Goal: Find specific page/section: Find specific page/section

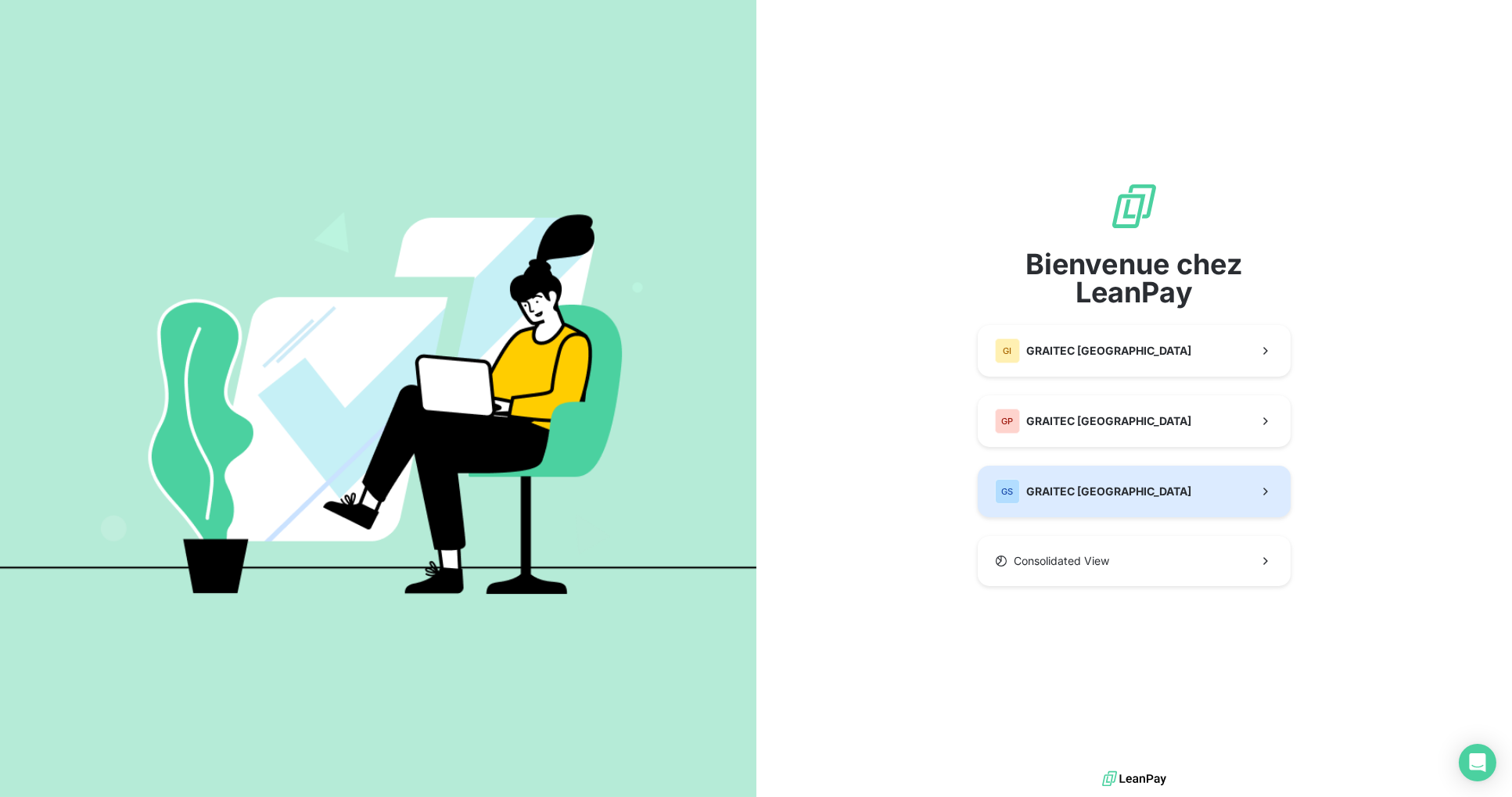
click at [1126, 496] on button "GS GRAITEC [GEOGRAPHIC_DATA]" at bounding box center [1134, 491] width 313 height 51
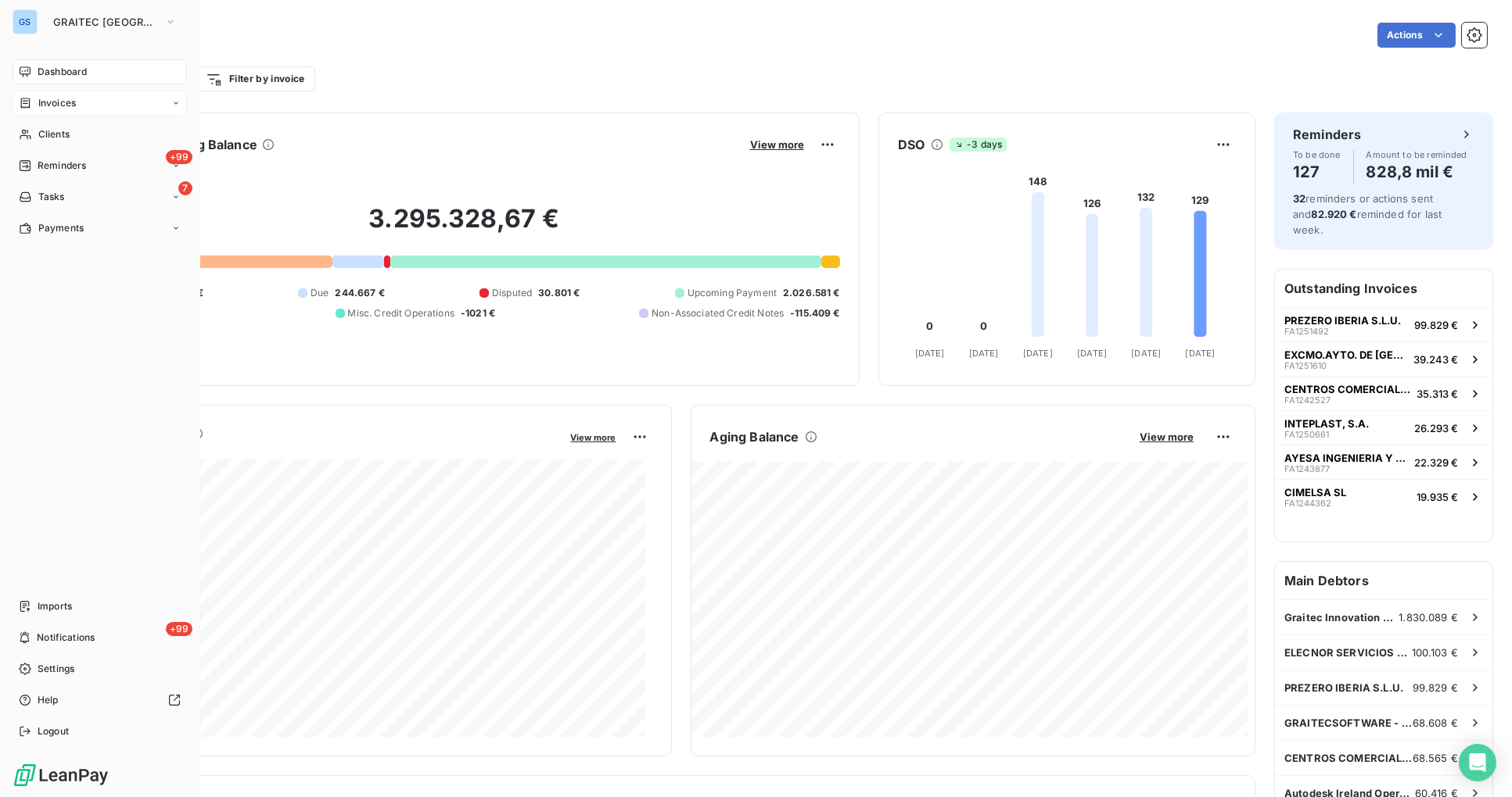
click at [61, 100] on span "Invoices" at bounding box center [57, 104] width 38 height 14
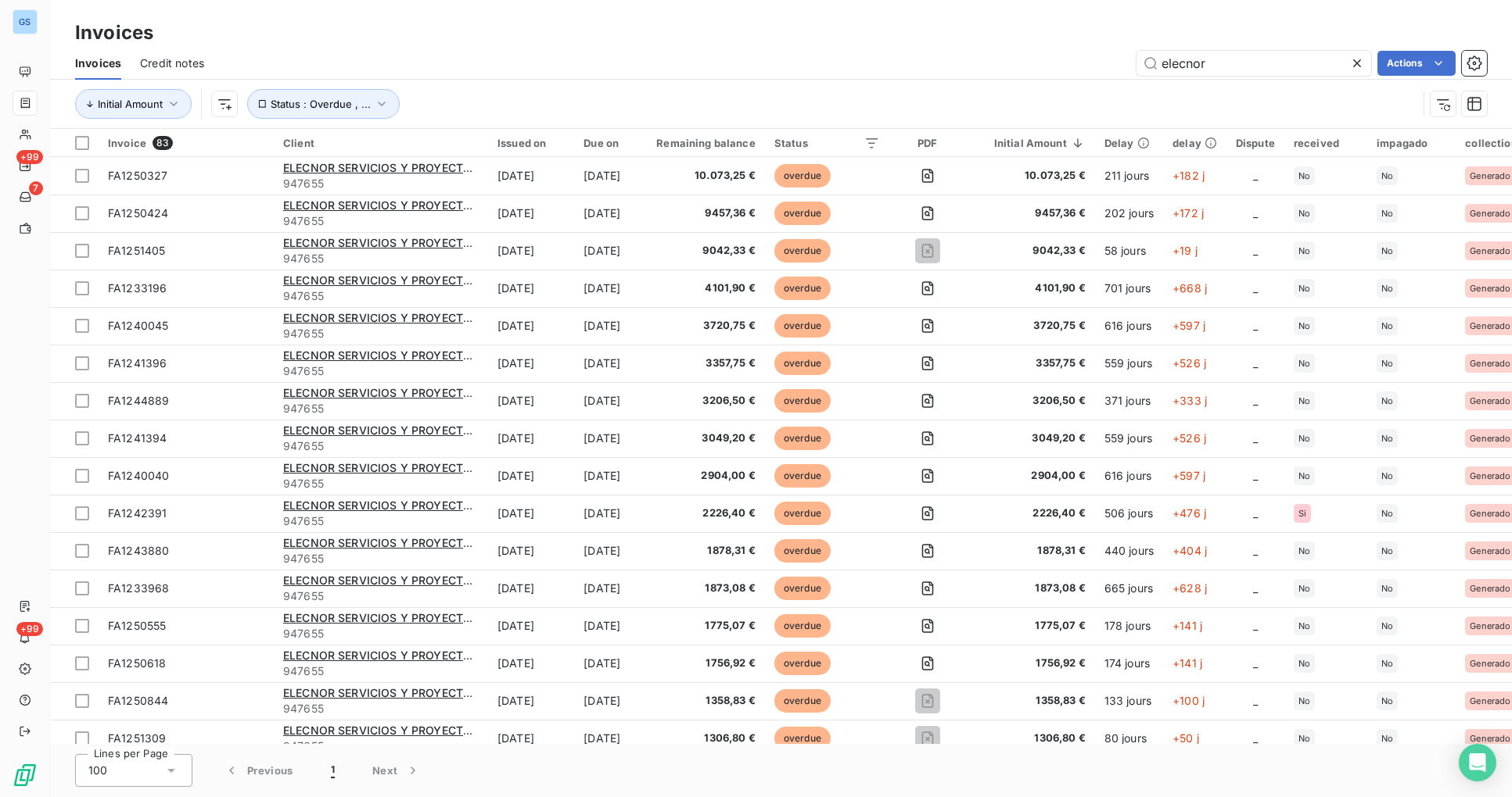
drag, startPoint x: 1236, startPoint y: 63, endPoint x: 1071, endPoint y: 45, distance: 166.0
click at [1071, 45] on div "Invoices Invoices Credit notes elecnor Actions Initial Amount Status : Overdue …" at bounding box center [780, 64] width 1461 height 129
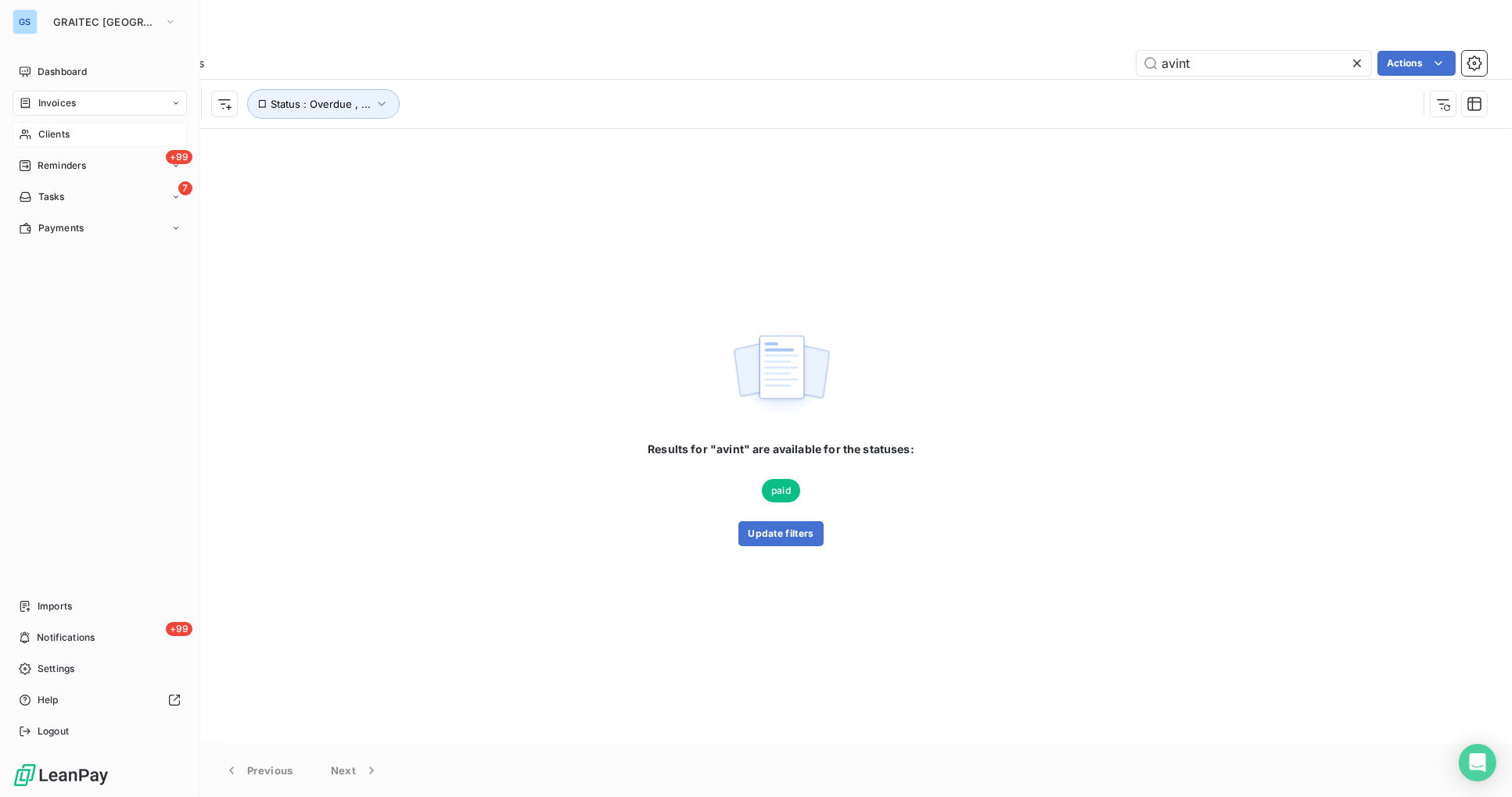
type input "avint"
click at [52, 135] on span "Clients" at bounding box center [54, 135] width 31 height 14
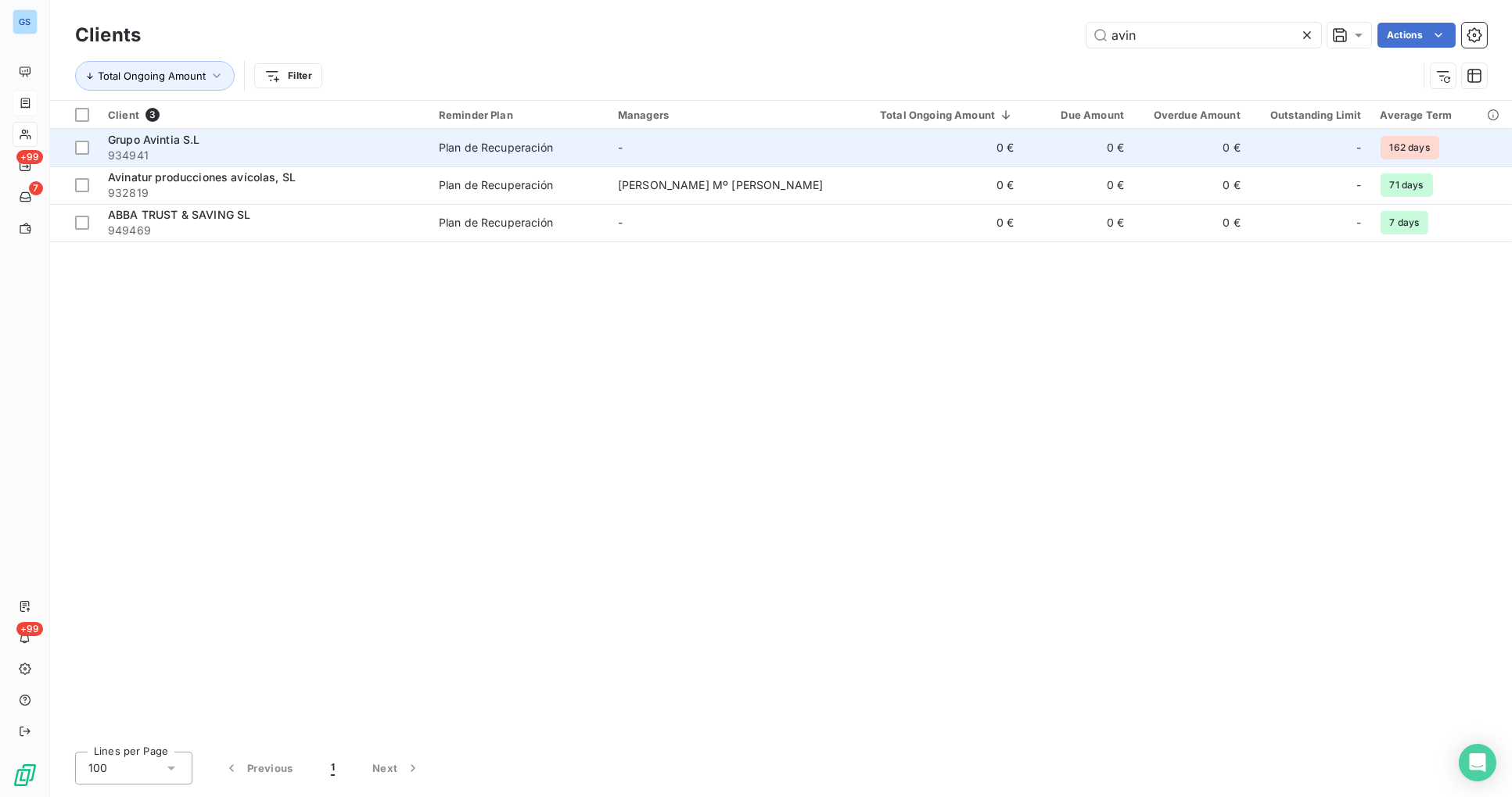
type input "avin"
click at [541, 149] on div "Plan de Recuperación" at bounding box center [495, 147] width 114 height 15
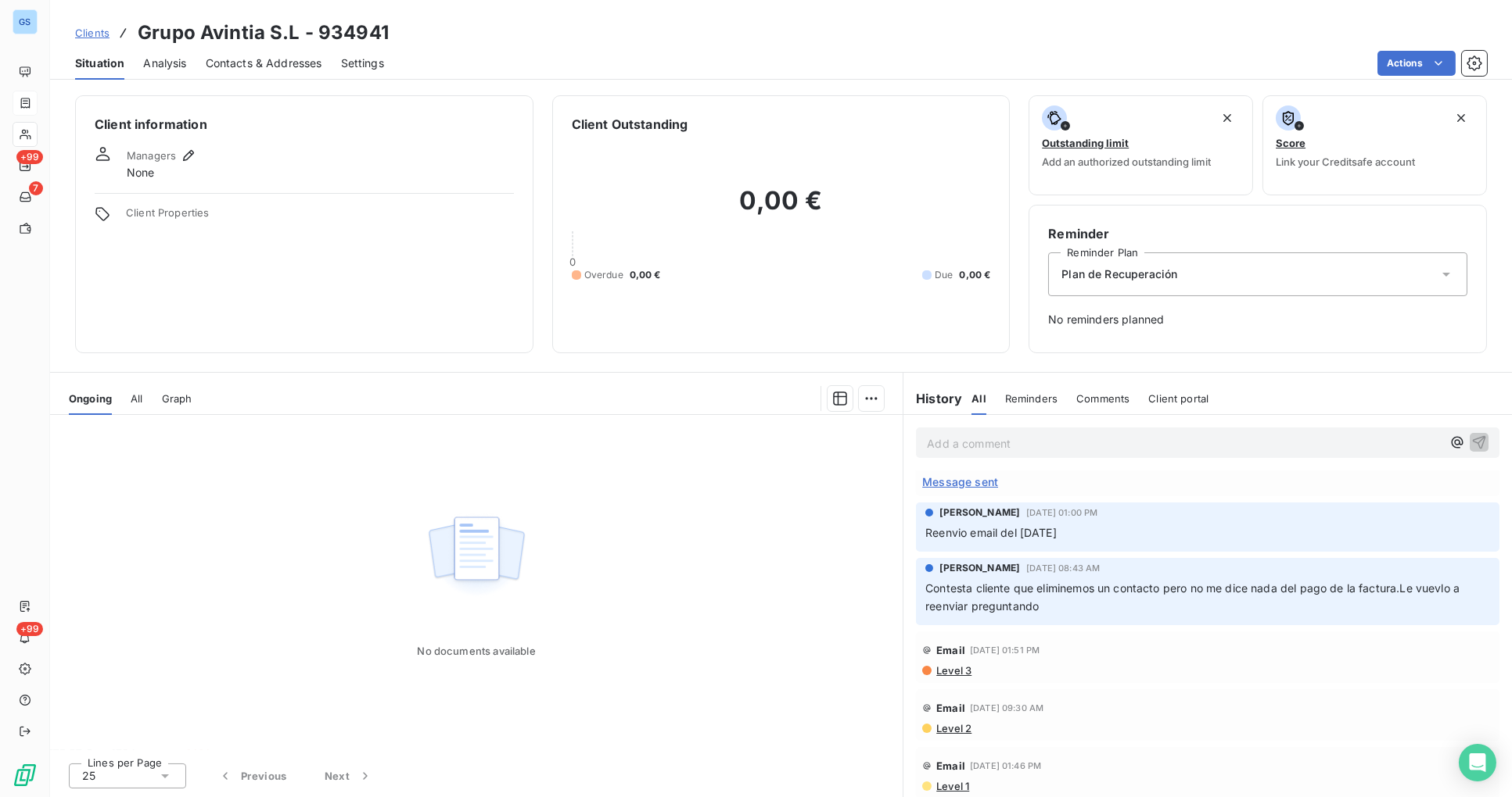
scroll to position [91, 0]
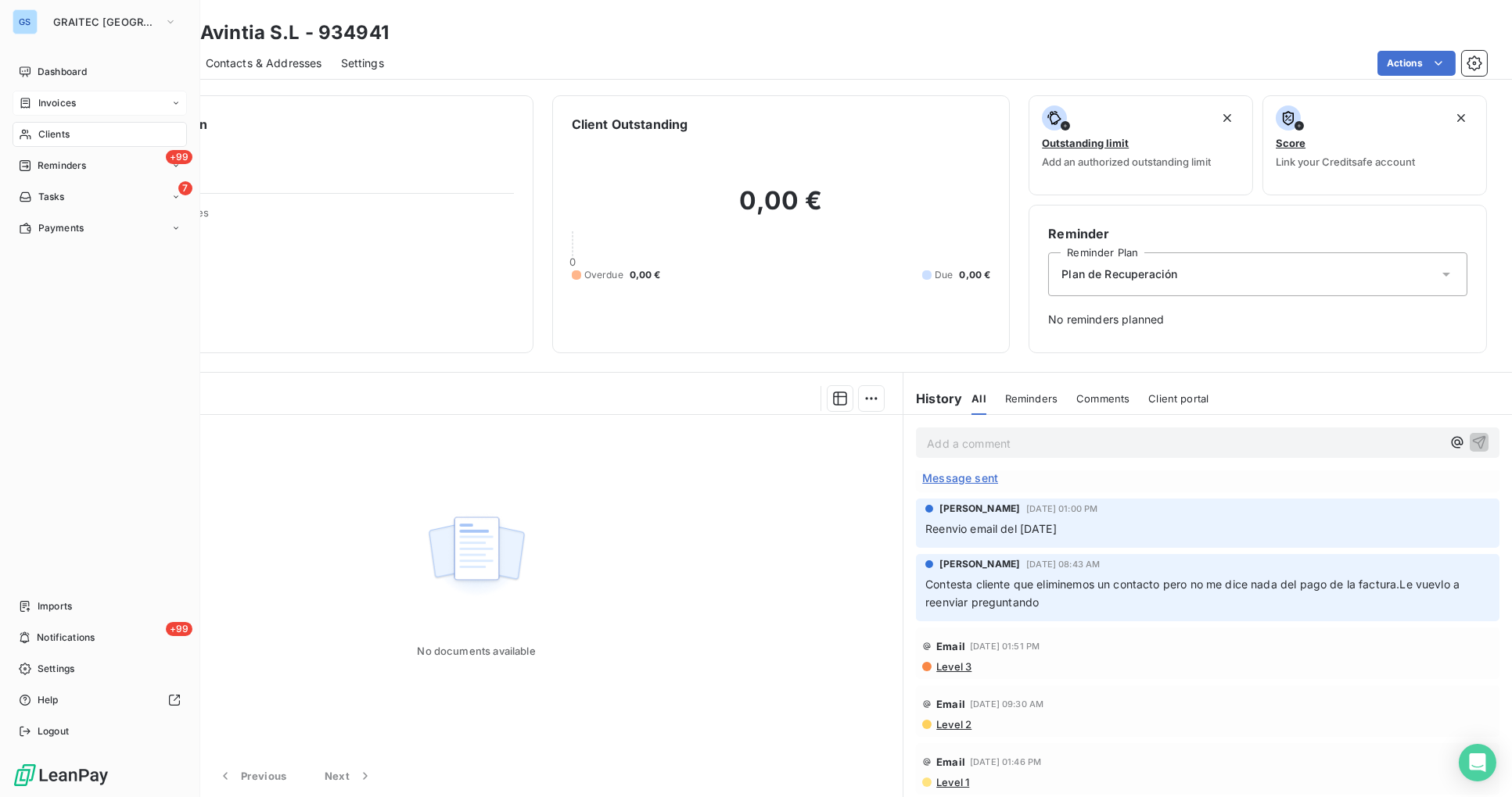
click at [48, 134] on span "Clients" at bounding box center [54, 135] width 31 height 14
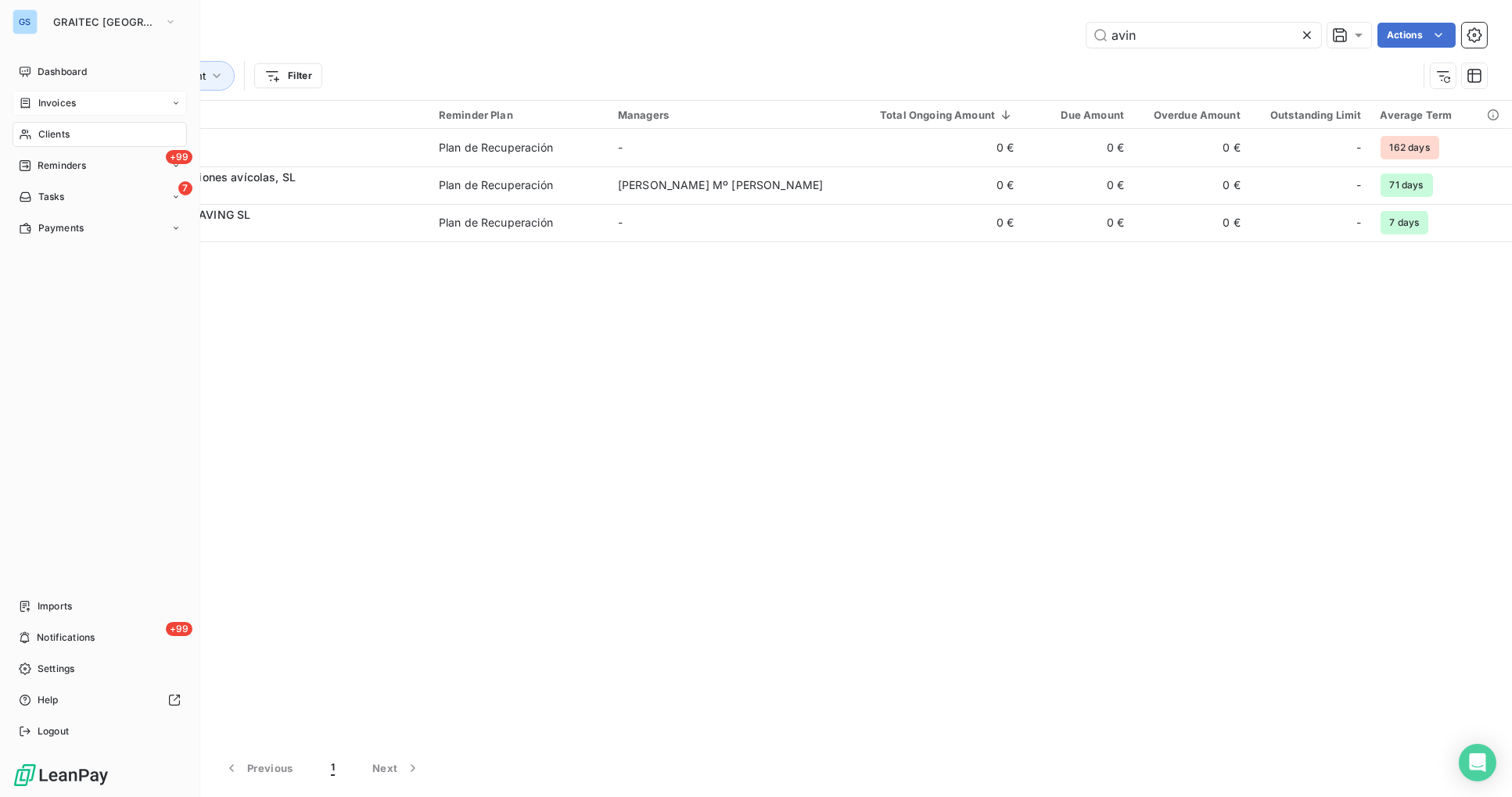
click at [47, 136] on span "Clients" at bounding box center [54, 135] width 31 height 14
click at [62, 135] on span "Clients" at bounding box center [54, 135] width 31 height 14
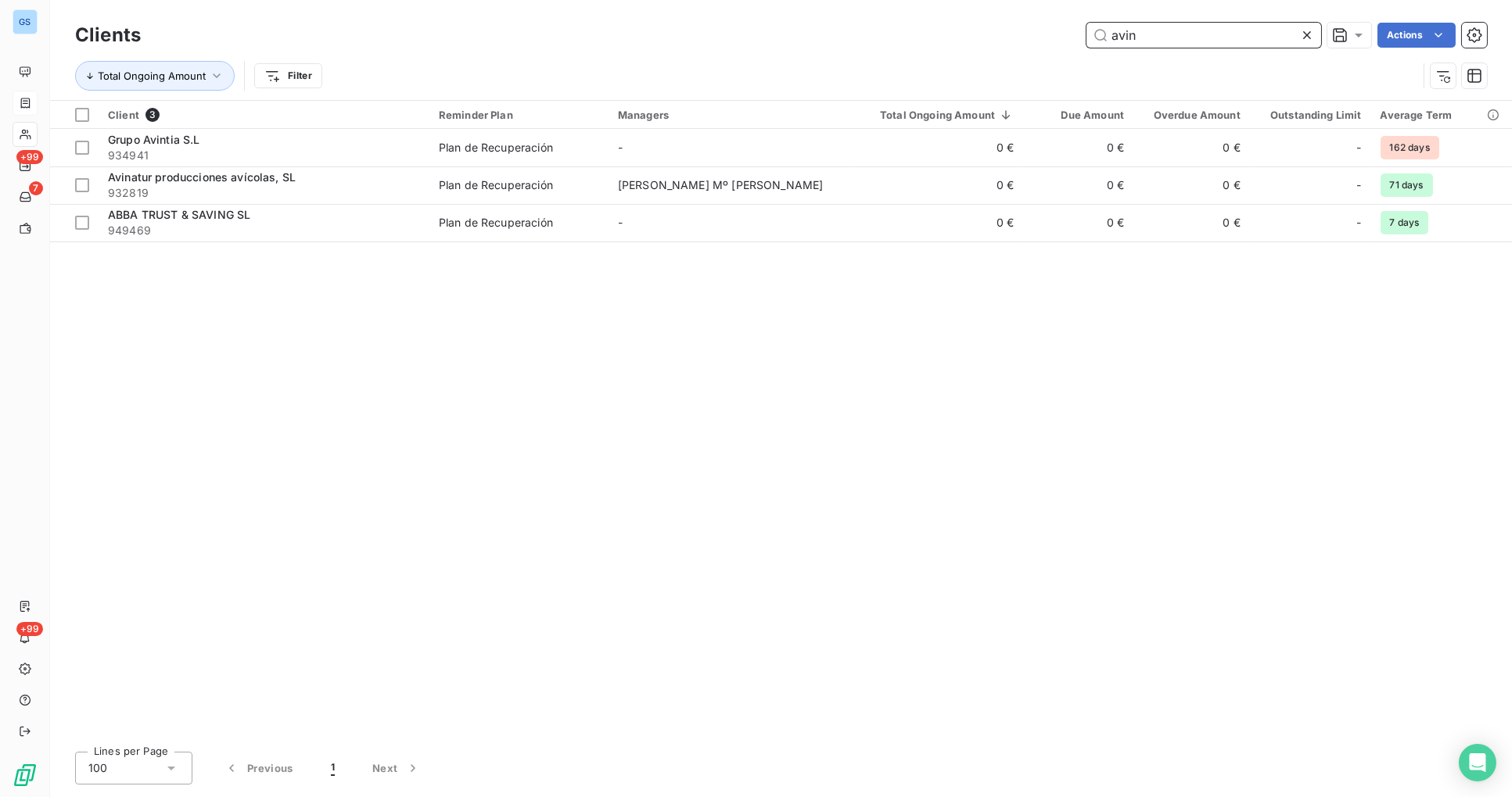
click at [1142, 35] on input "avin" at bounding box center [1204, 35] width 234 height 25
click at [1312, 36] on icon at bounding box center [1306, 35] width 15 height 15
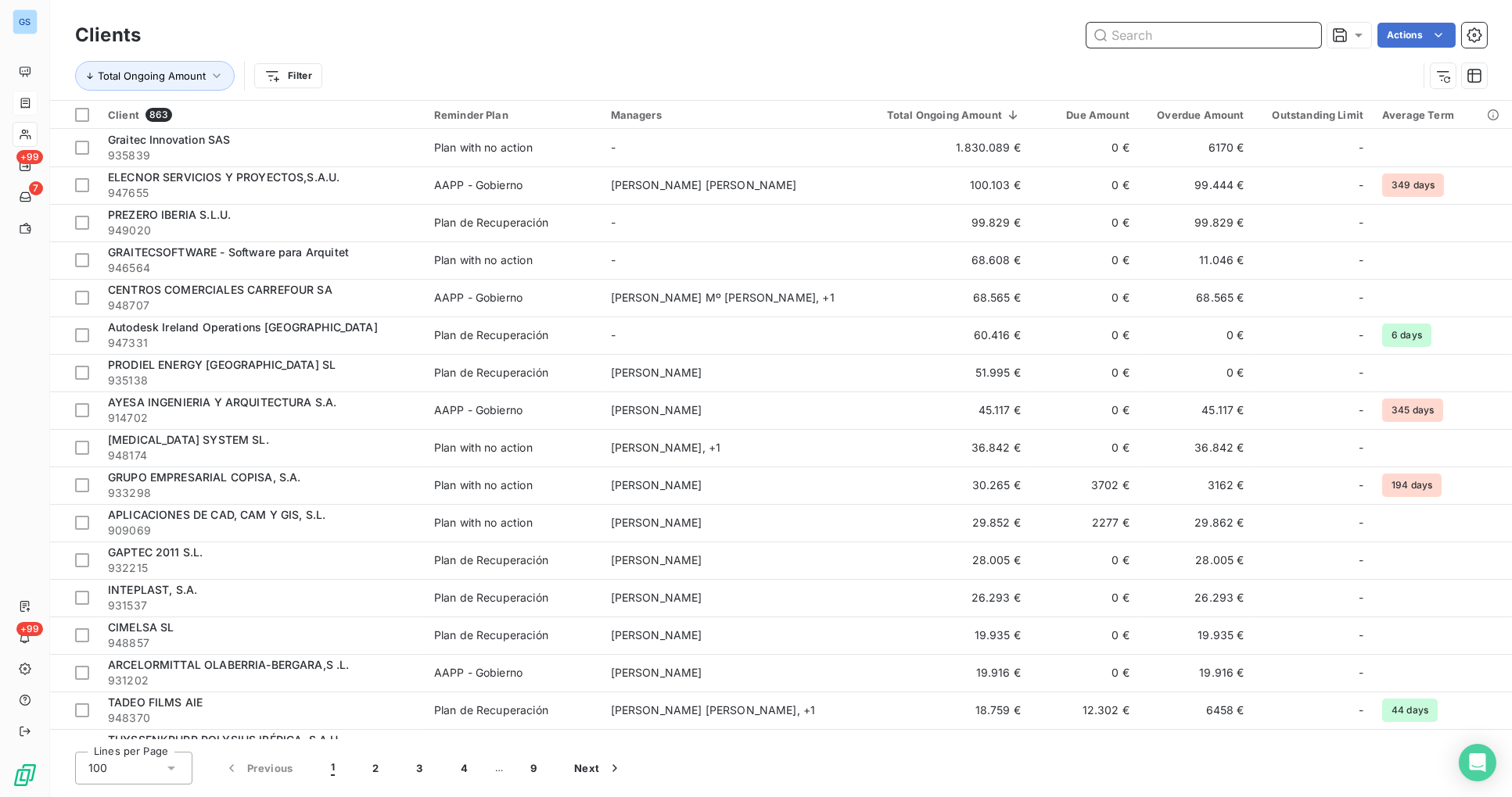
click at [1158, 33] on input "text" at bounding box center [1204, 35] width 234 height 25
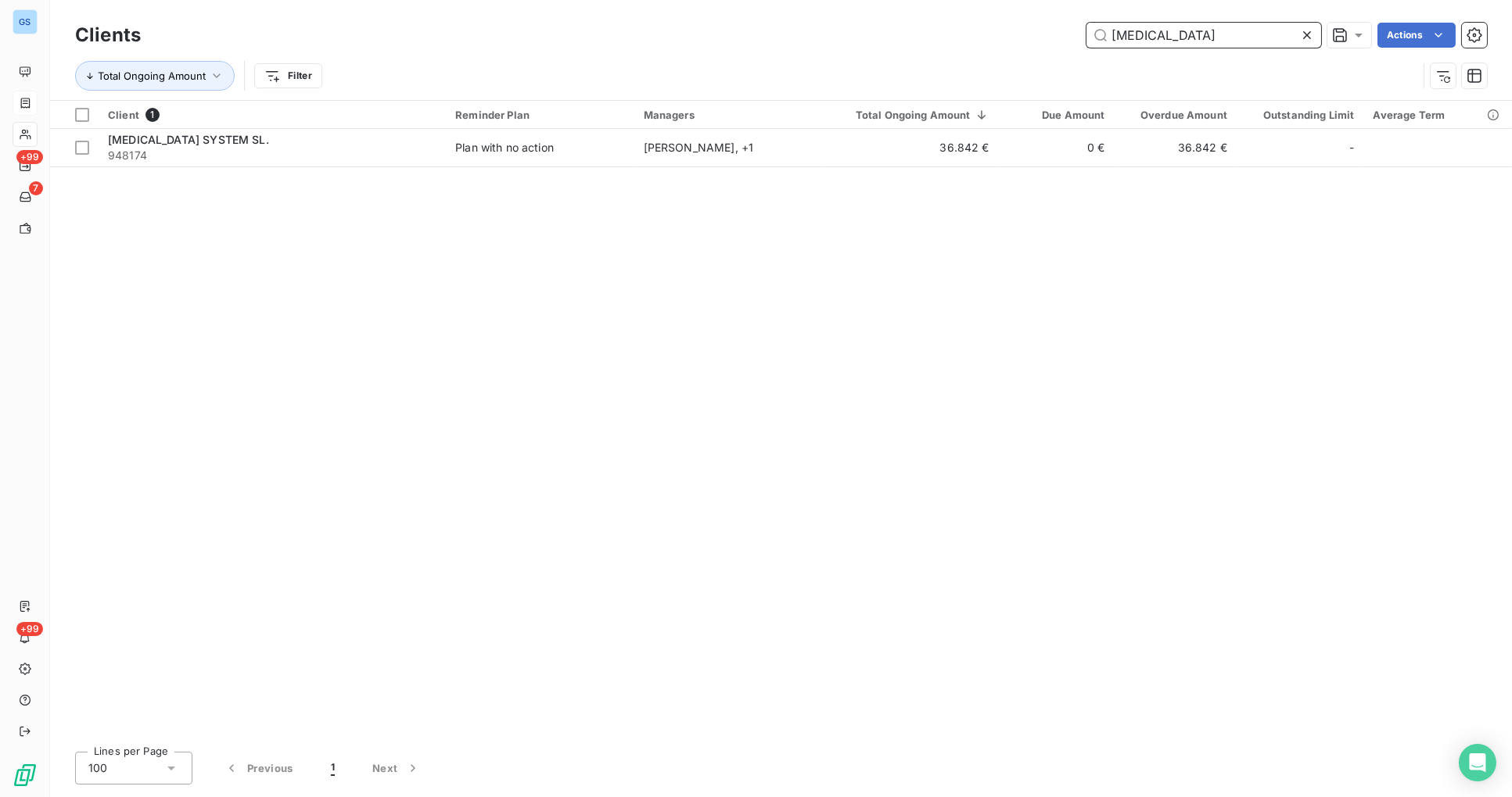
type input "[MEDICAL_DATA]"
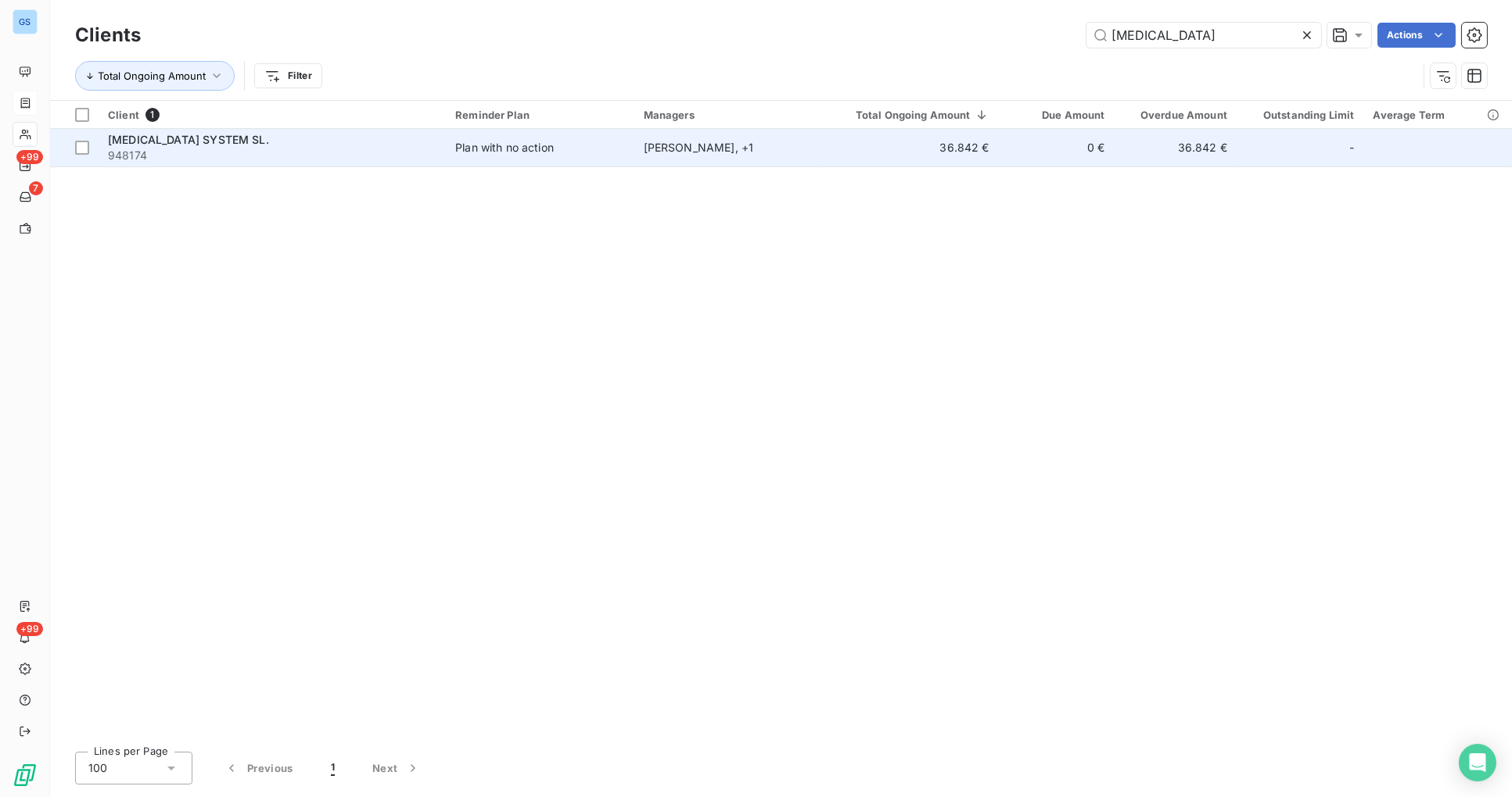
click at [703, 142] on div "[PERSON_NAME] , + 1" at bounding box center [728, 147] width 169 height 15
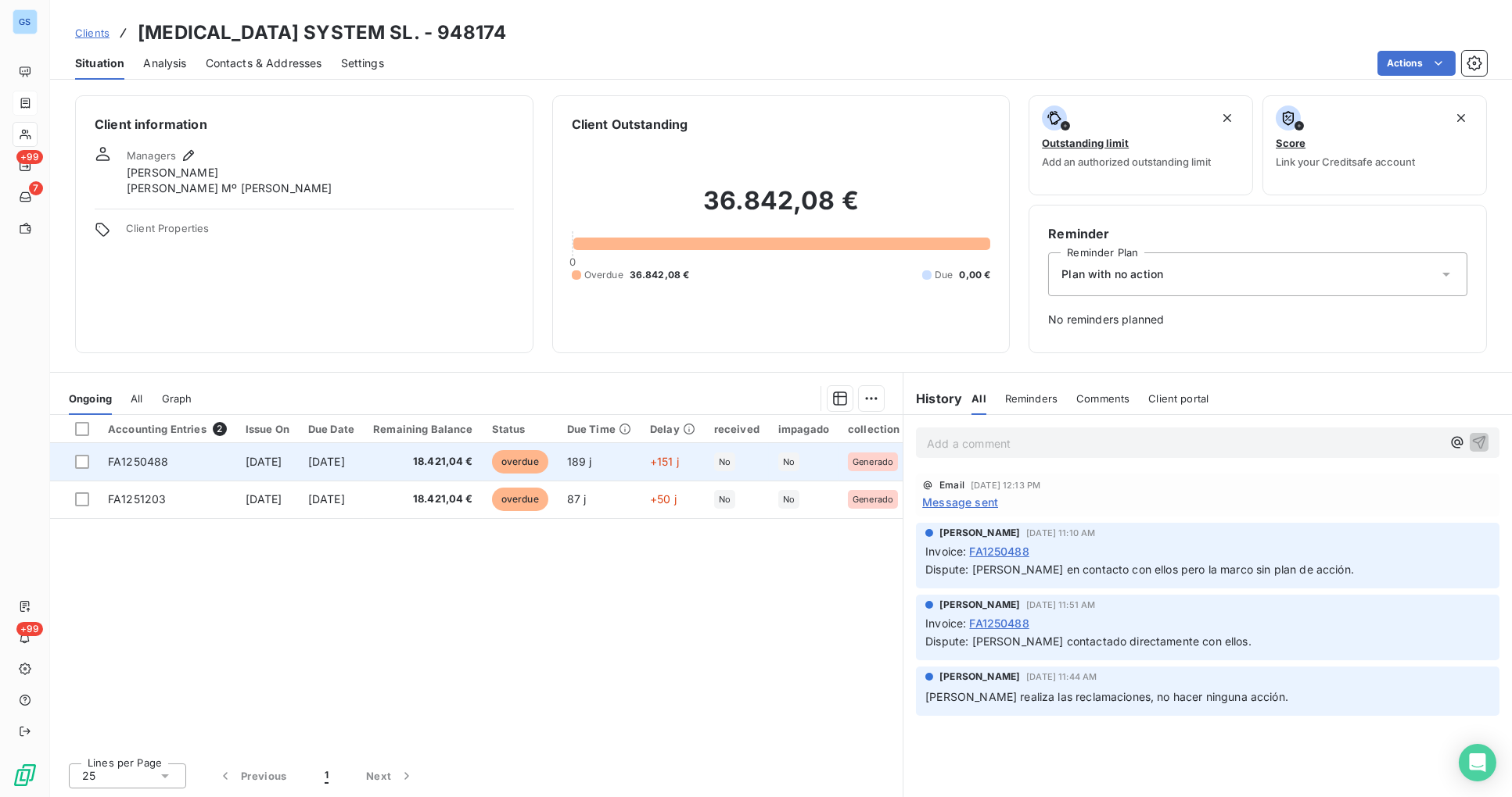
click at [472, 457] on span "18.421,04 €" at bounding box center [423, 462] width 100 height 15
